Goal: Information Seeking & Learning: Learn about a topic

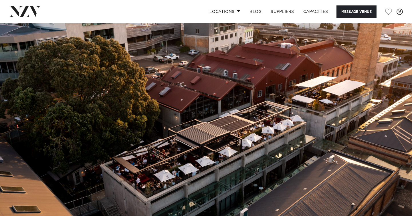
click at [268, 107] on img at bounding box center [206, 119] width 412 height 193
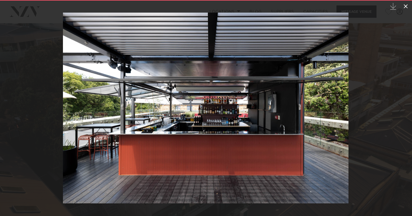
click at [404, 6] on icon at bounding box center [405, 6] width 7 height 7
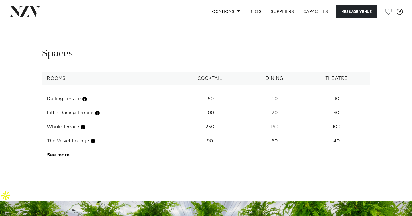
scroll to position [720, 0]
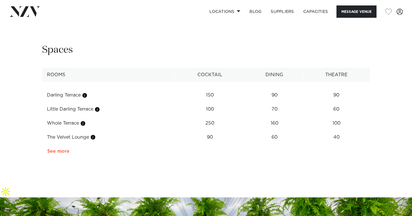
click at [54, 153] on link "See more" at bounding box center [69, 151] width 45 height 5
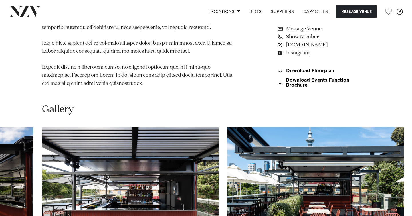
scroll to position [447, 0]
